Goal: Complete application form: Complete application form

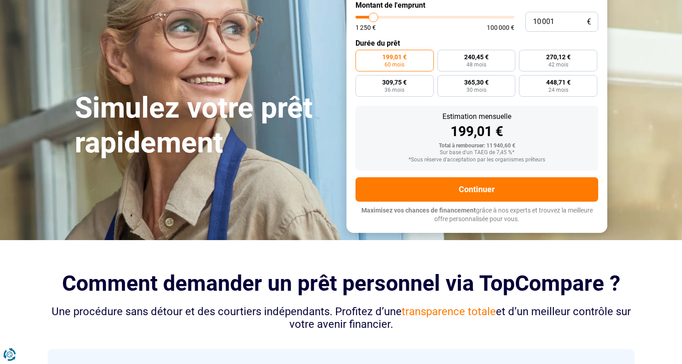
scroll to position [10, 0]
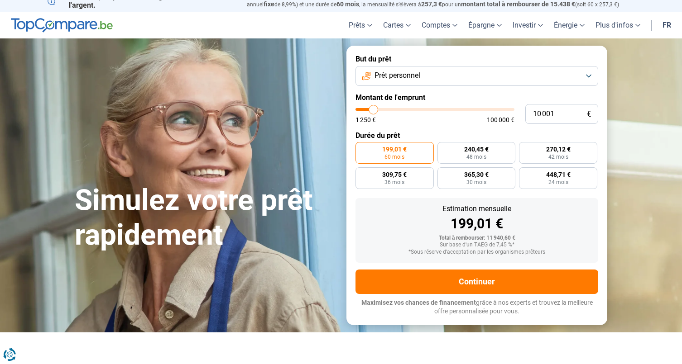
click at [589, 76] on button "Prêt personnel" at bounding box center [476, 76] width 243 height 20
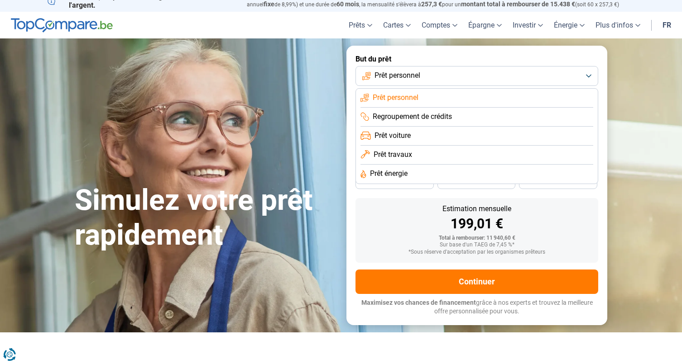
click at [565, 77] on button "Prêt personnel" at bounding box center [476, 76] width 243 height 20
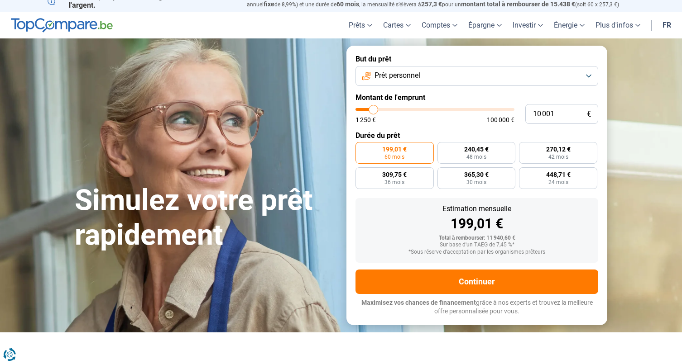
type input "11 000"
type input "11000"
type input "11 250"
type input "11250"
type input "12 250"
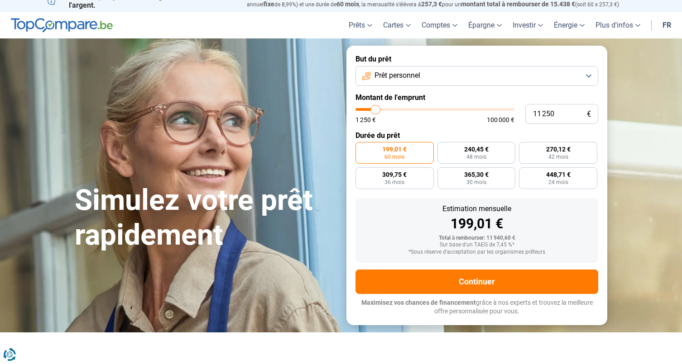
type input "12250"
type input "13 500"
type input "13500"
type input "16 250"
type input "16250"
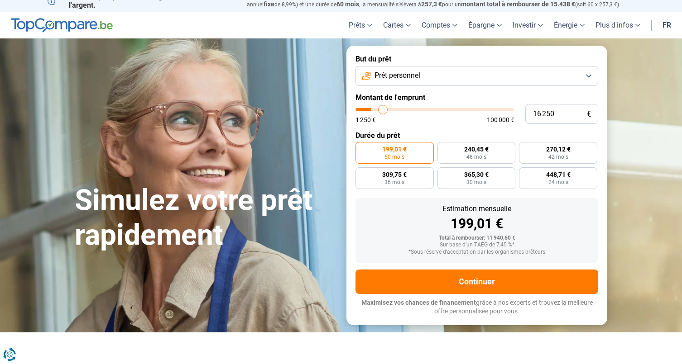
type input "18 000"
type input "18000"
type input "19 750"
type input "19750"
type input "20 500"
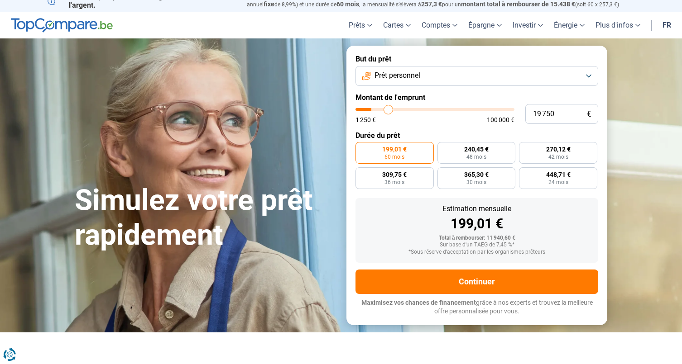
type input "20500"
type input "21 000"
type input "21000"
type input "21 250"
type input "21250"
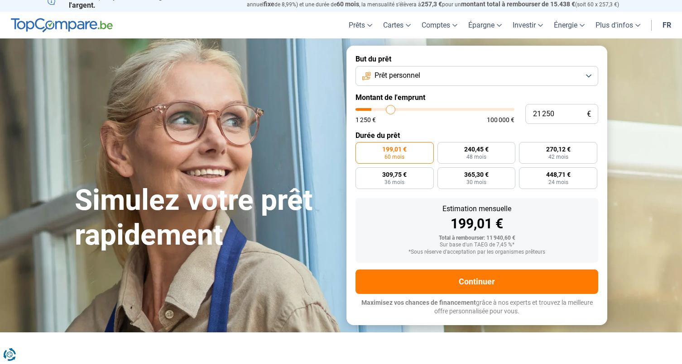
type input "21 500"
type input "21500"
type input "21 750"
type input "21750"
type input "22 000"
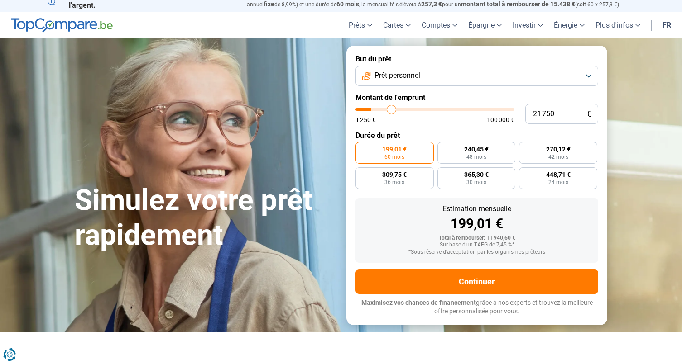
type input "22000"
type input "22 500"
type input "22500"
type input "23 000"
type input "23000"
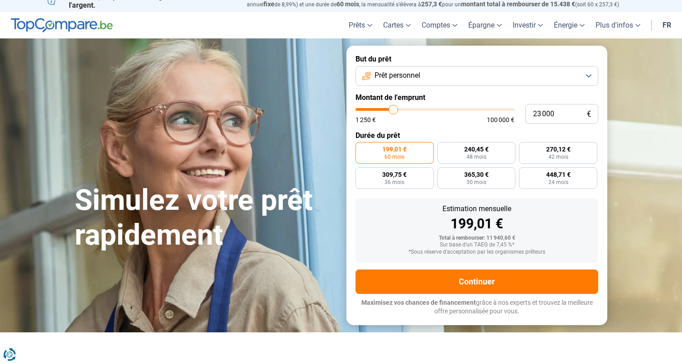
type input "23 500"
type input "23500"
type input "24 500"
type input "24500"
type input "25 500"
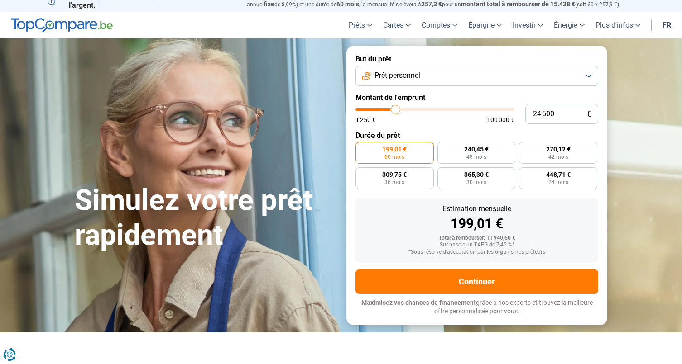
type input "25500"
type input "27 000"
type input "27000"
type input "28 000"
type input "28000"
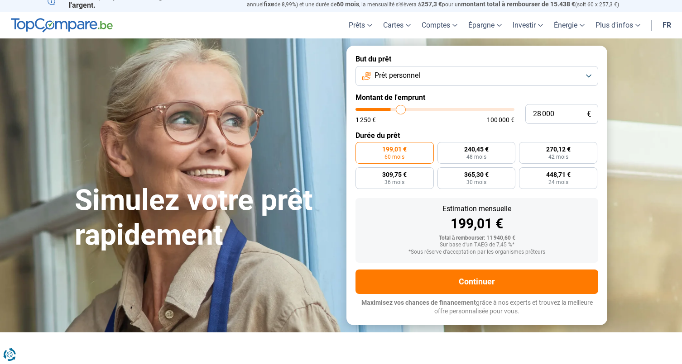
type input "29 250"
type input "29250"
type input "30 500"
type input "30500"
type input "32 000"
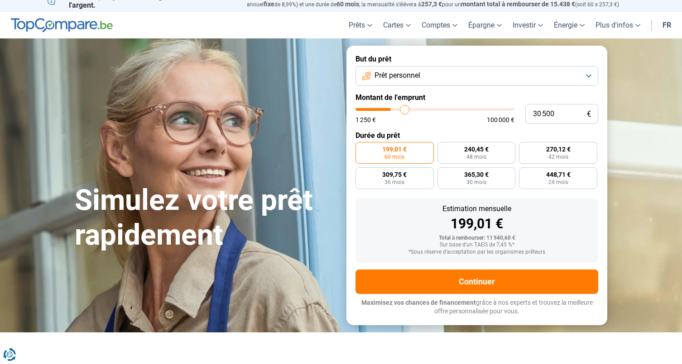
type input "32000"
type input "32 750"
type input "32750"
type input "34 000"
type input "34000"
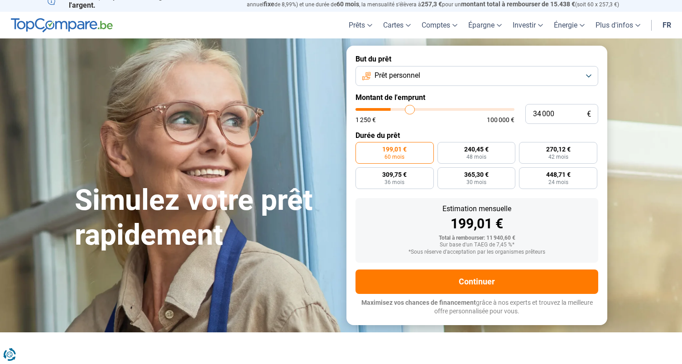
type input "34 500"
type input "34500"
type input "35 000"
type input "35000"
type input "36 250"
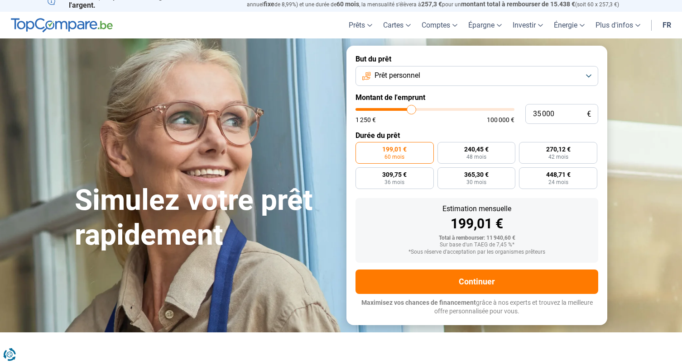
type input "36250"
type input "37 250"
type input "37250"
type input "38 000"
type input "38000"
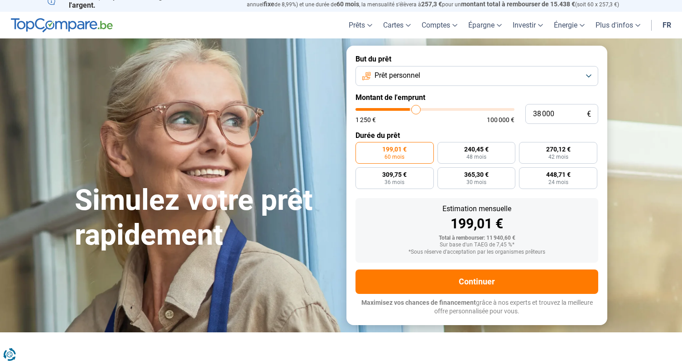
type input "38 250"
type input "38250"
type input "38 500"
type input "38500"
type input "38 250"
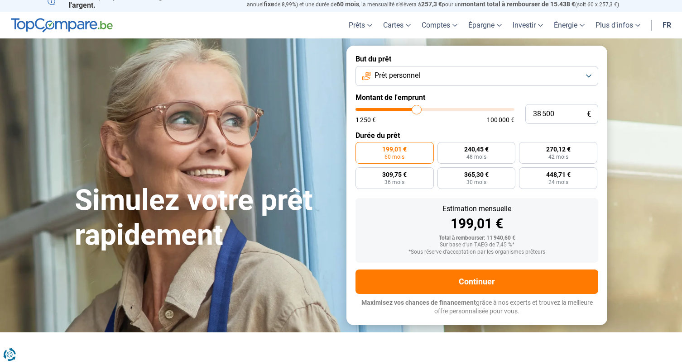
type input "38250"
type input "38 000"
type input "38000"
type input "37 750"
type input "37750"
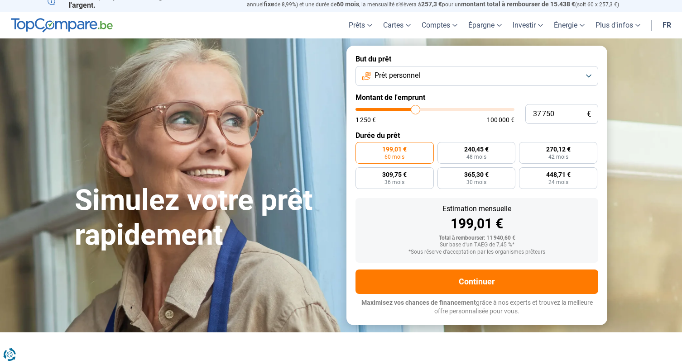
type input "37 500"
type input "37500"
type input "37 250"
type input "37250"
type input "37 000"
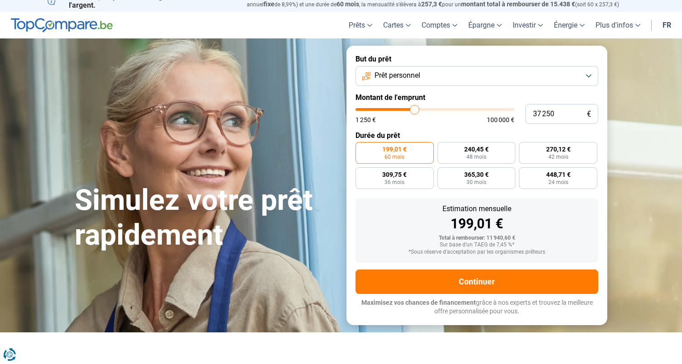
type input "37000"
type input "36 750"
type input "36750"
type input "36 500"
type input "36500"
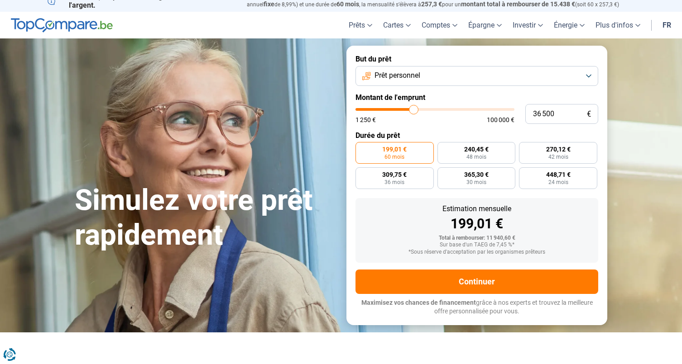
type input "36 250"
type input "36250"
type input "36 000"
type input "36000"
type input "35 750"
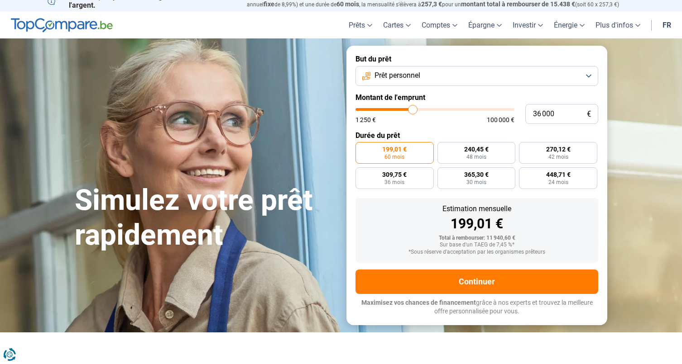
type input "35750"
type input "35 250"
type input "35250"
type input "35 000"
type input "35000"
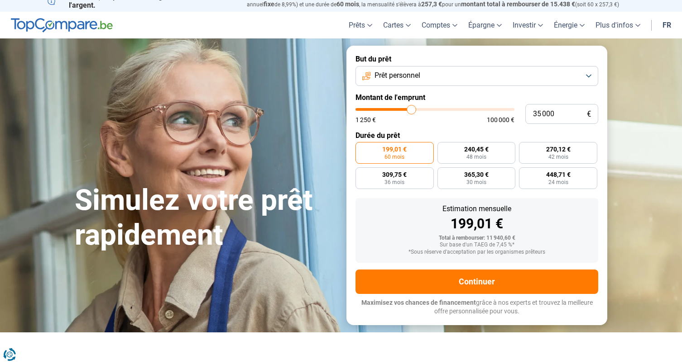
type input "34 750"
type input "34750"
type input "35 000"
drag, startPoint x: 375, startPoint y: 108, endPoint x: 411, endPoint y: 109, distance: 36.2
type input "35000"
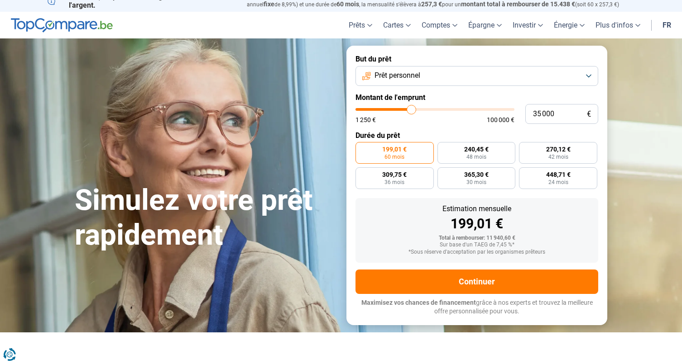
click at [411, 109] on input "range" at bounding box center [434, 109] width 159 height 3
radio input "false"
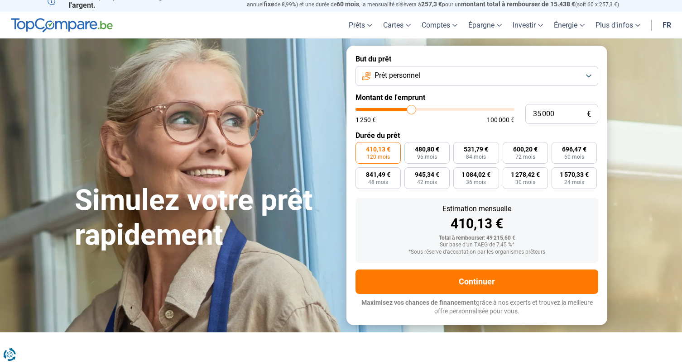
scroll to position [0, 0]
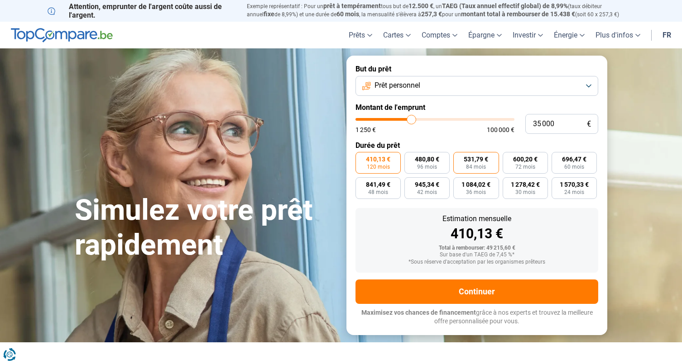
click at [480, 161] on span "531,79 €" at bounding box center [475, 159] width 24 height 6
click at [459, 158] on input "531,79 € 84 mois" at bounding box center [456, 155] width 6 height 6
radio input "true"
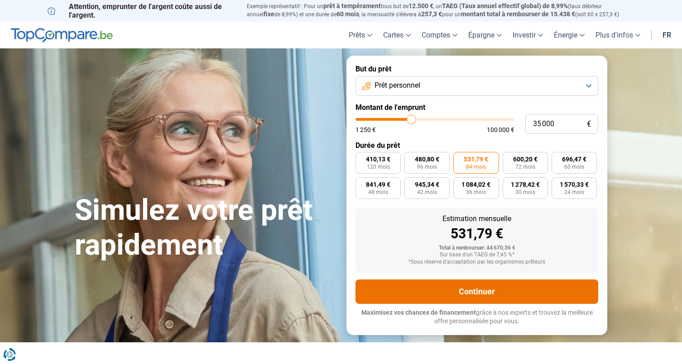
click at [465, 290] on button "Continuer" at bounding box center [476, 292] width 243 height 24
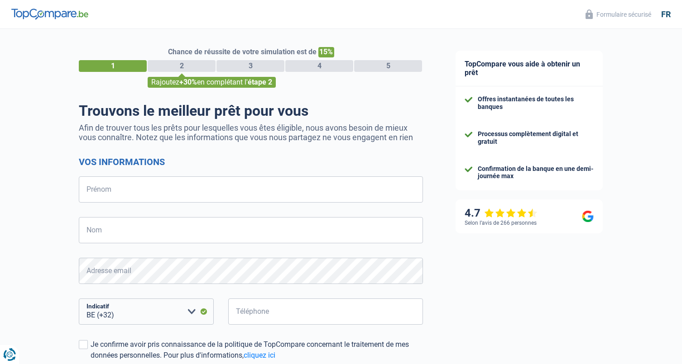
select select "32"
